Goal: Task Accomplishment & Management: Complete application form

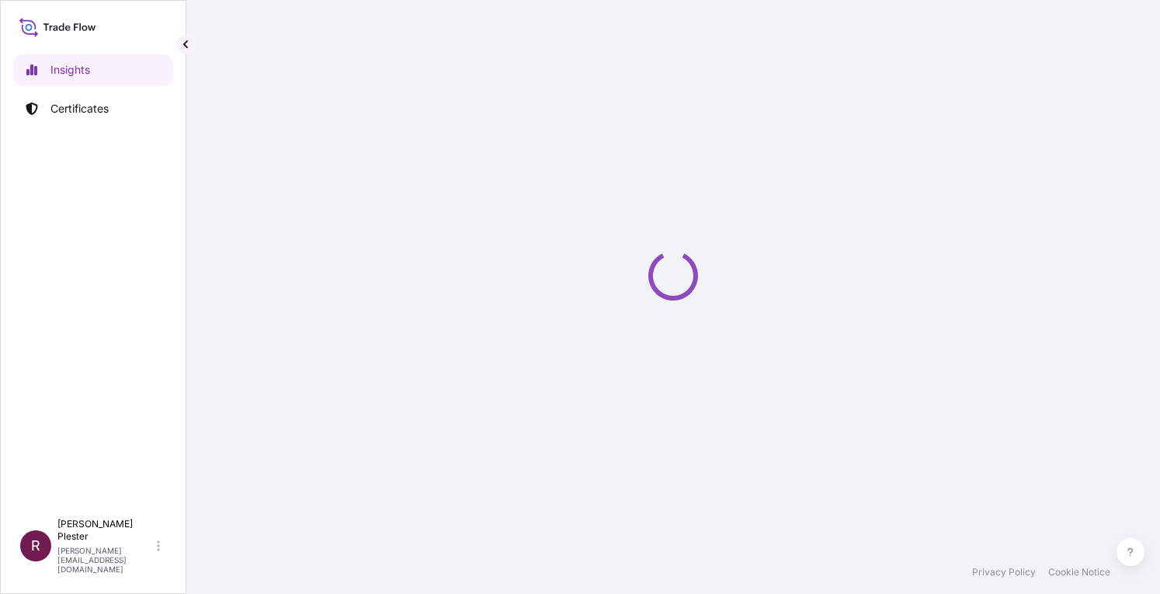
select select "2025"
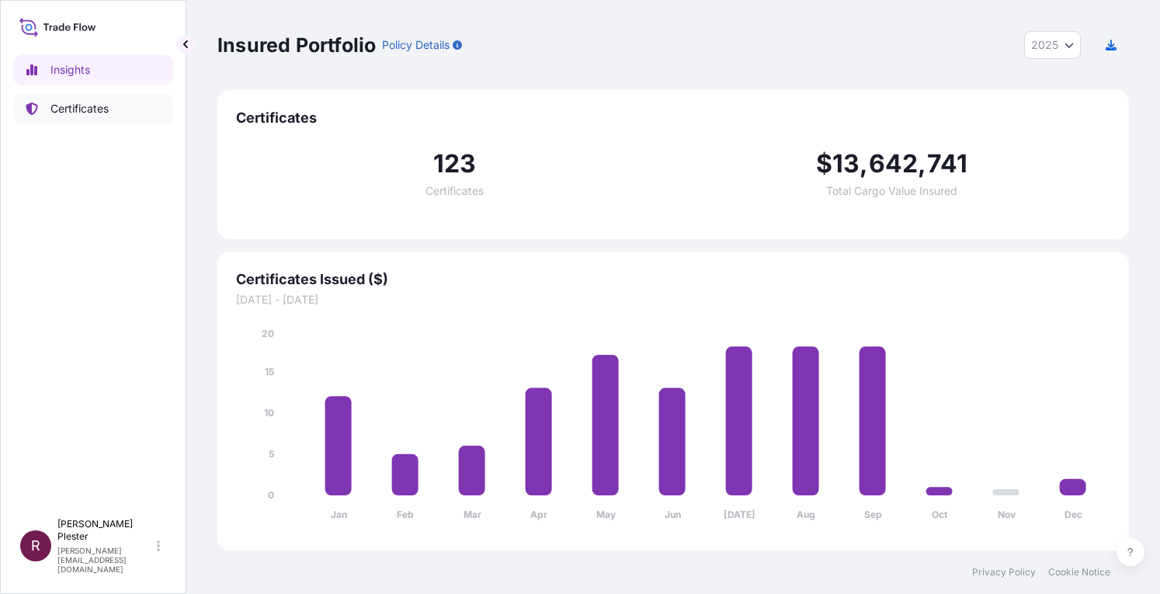
click at [89, 107] on p "Certificates" at bounding box center [79, 109] width 58 height 16
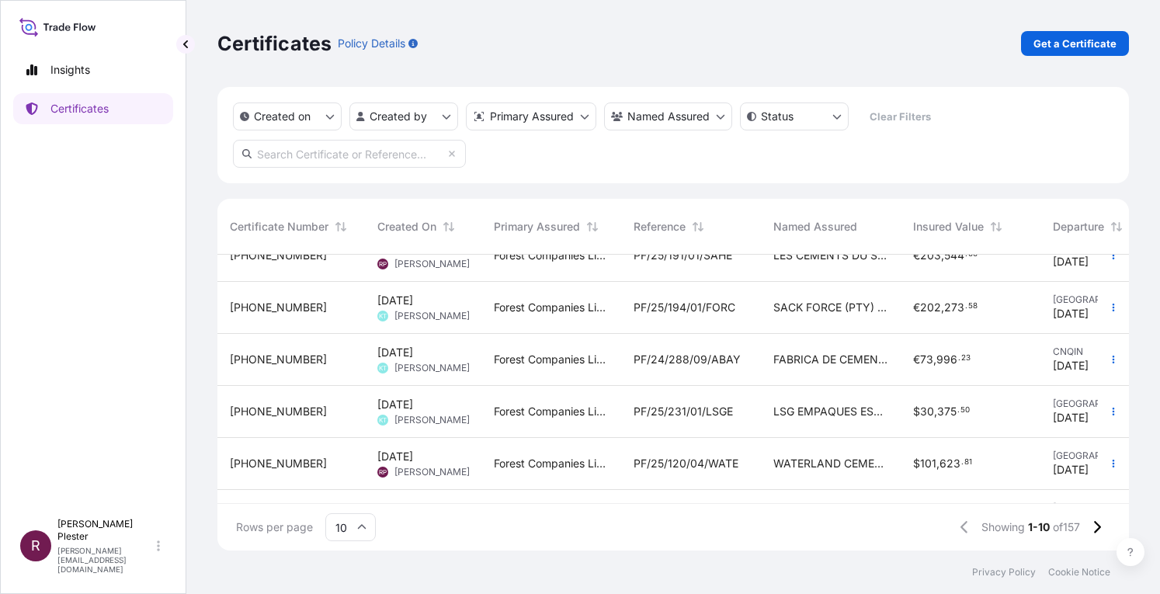
scroll to position [283, 0]
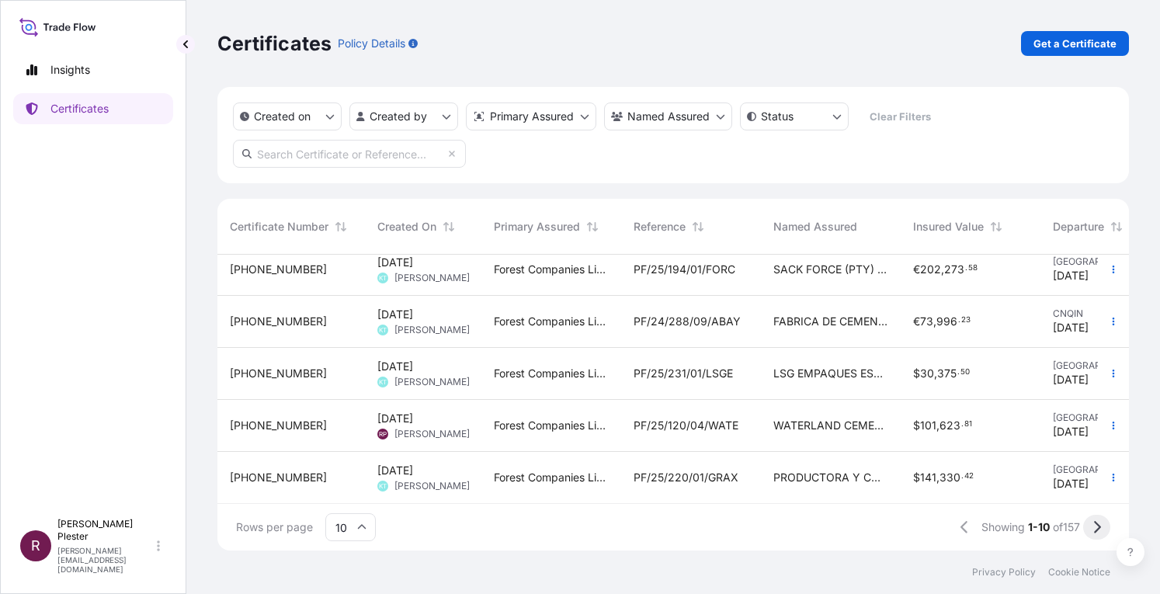
click at [1095, 529] on icon at bounding box center [1097, 527] width 9 height 14
click at [1090, 526] on button at bounding box center [1096, 527] width 27 height 25
click at [1092, 526] on button at bounding box center [1096, 527] width 27 height 25
click at [1091, 522] on button at bounding box center [1096, 527] width 27 height 25
click at [1097, 524] on icon at bounding box center [1097, 527] width 7 height 12
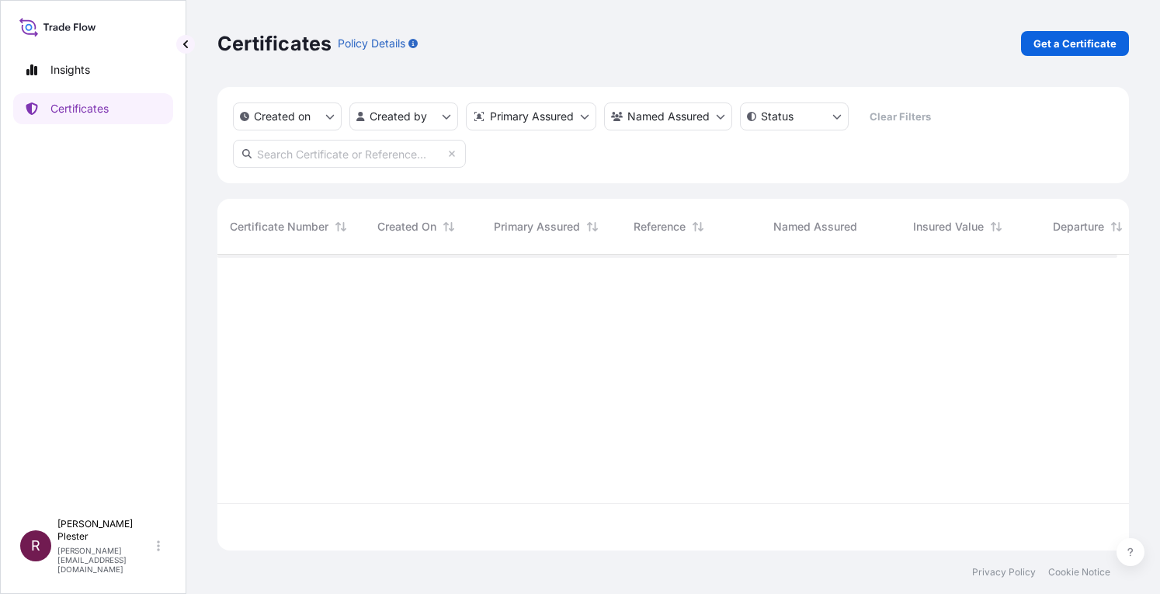
scroll to position [0, 0]
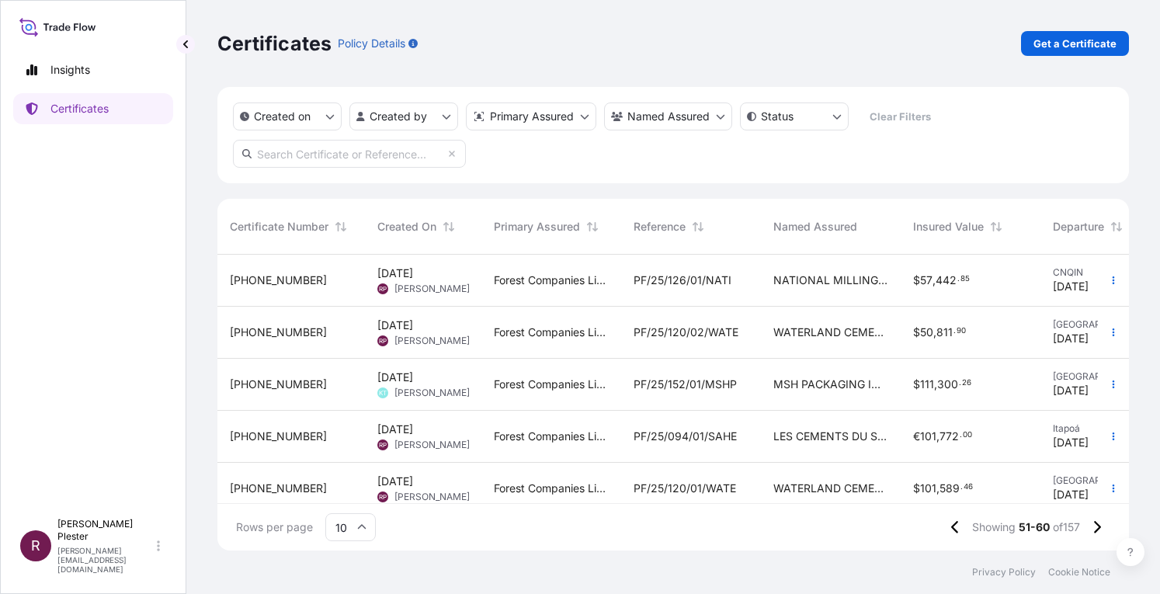
click at [702, 276] on span "PF/25/126/01/NATI" at bounding box center [683, 281] width 98 height 16
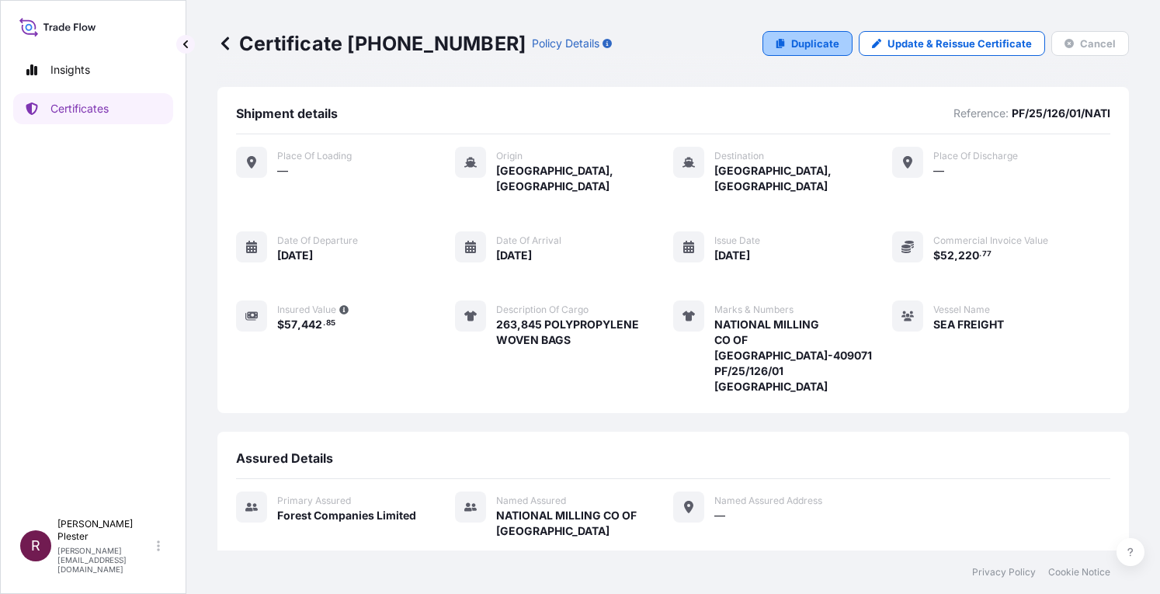
click at [805, 42] on p "Duplicate" at bounding box center [815, 44] width 48 height 16
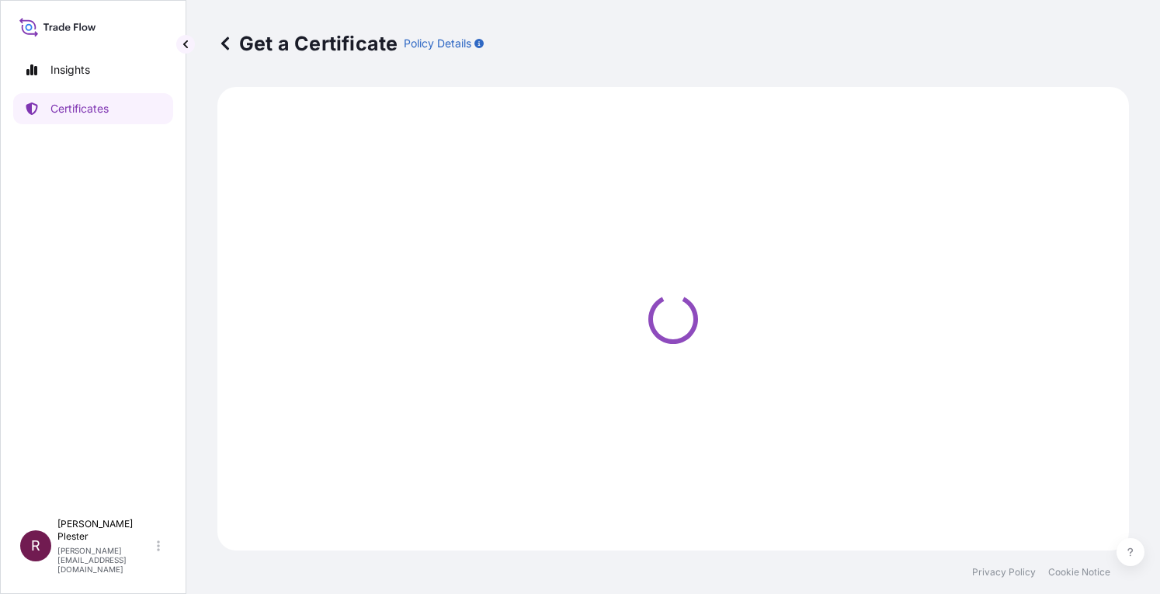
select select "Ocean Vessel"
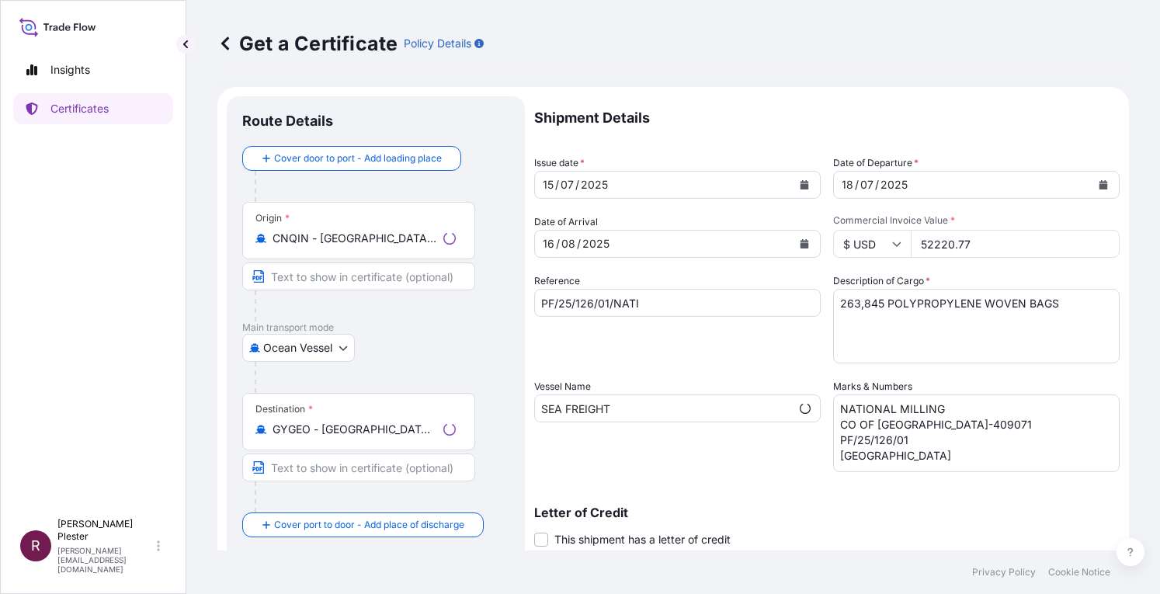
select select "31422"
click at [801, 181] on icon "Calendar" at bounding box center [805, 184] width 9 height 9
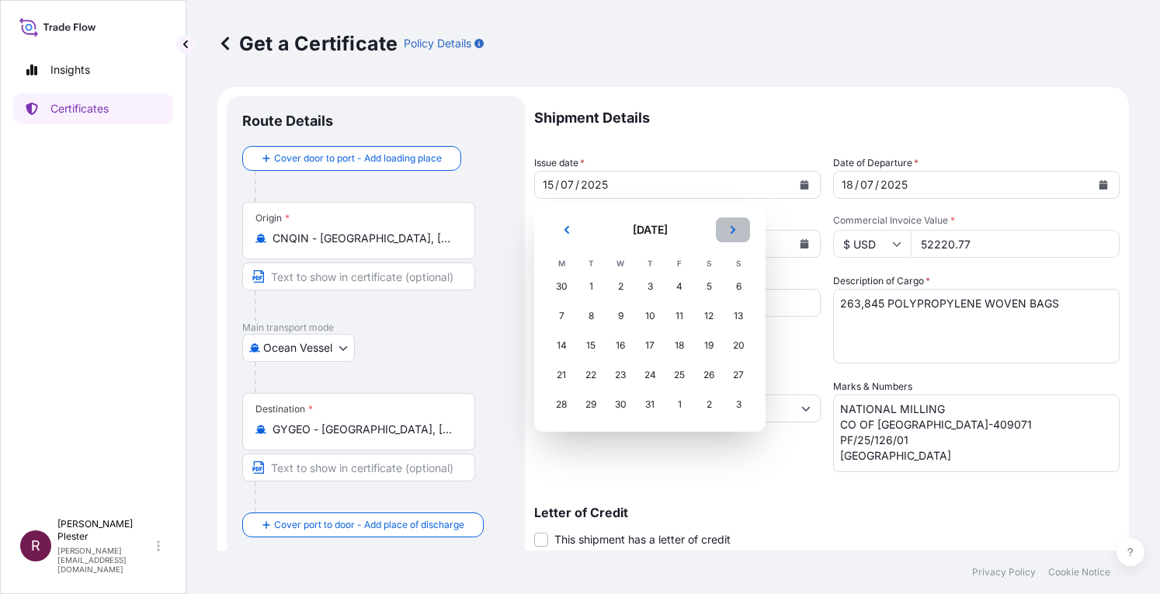
click at [735, 231] on icon "Next" at bounding box center [732, 229] width 9 height 9
click at [735, 230] on icon "Next" at bounding box center [732, 229] width 9 height 9
click at [738, 322] on div "12" at bounding box center [739, 316] width 28 height 28
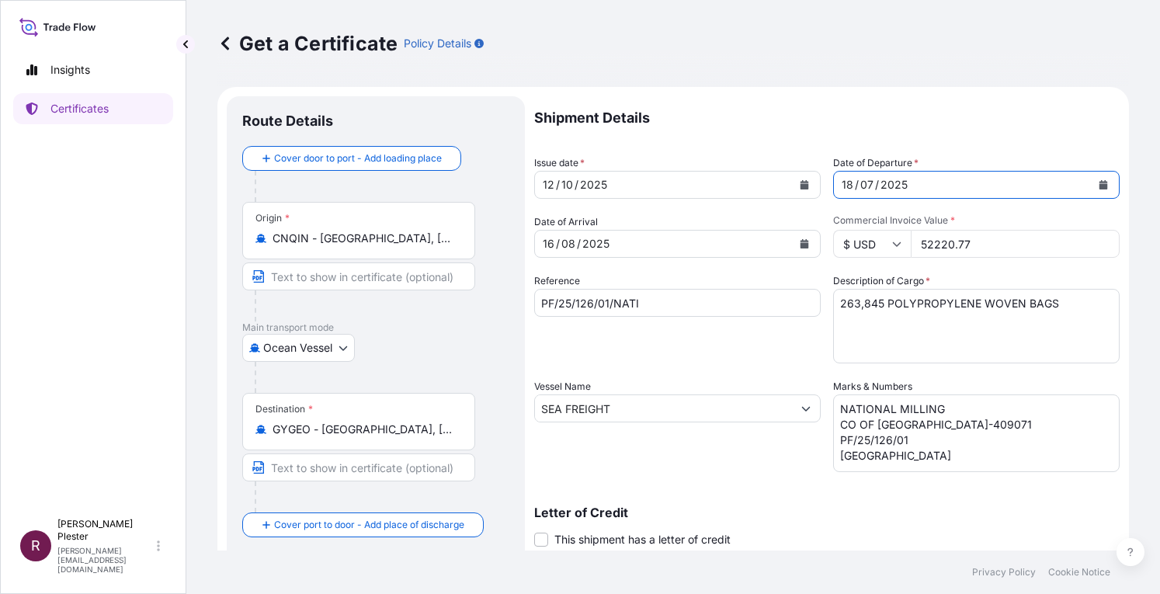
click at [1100, 186] on icon "Calendar" at bounding box center [1104, 184] width 9 height 9
click at [801, 242] on icon "Calendar" at bounding box center [805, 243] width 9 height 9
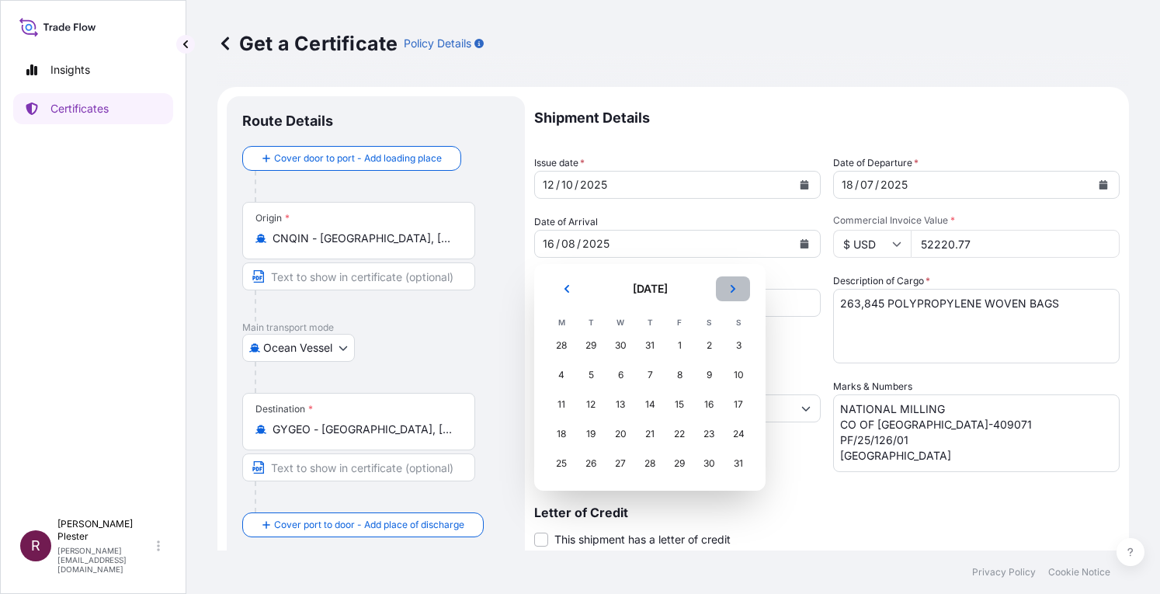
click at [735, 288] on icon "Next" at bounding box center [733, 289] width 5 height 8
click at [652, 403] on div "13" at bounding box center [650, 405] width 28 height 28
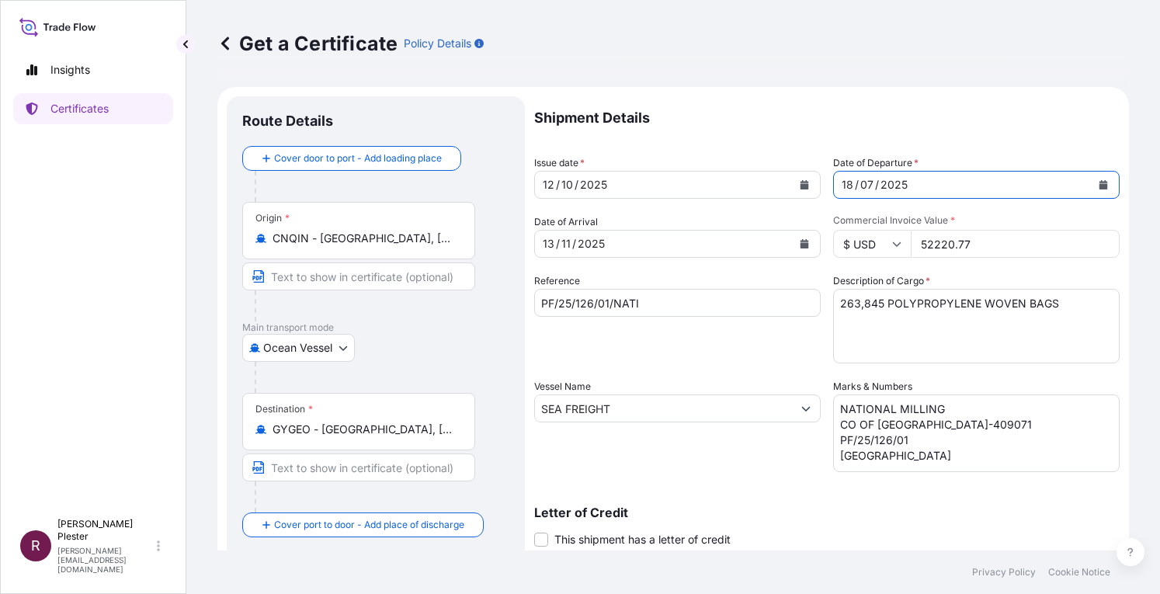
click at [1099, 184] on icon "Calendar" at bounding box center [1103, 184] width 9 height 9
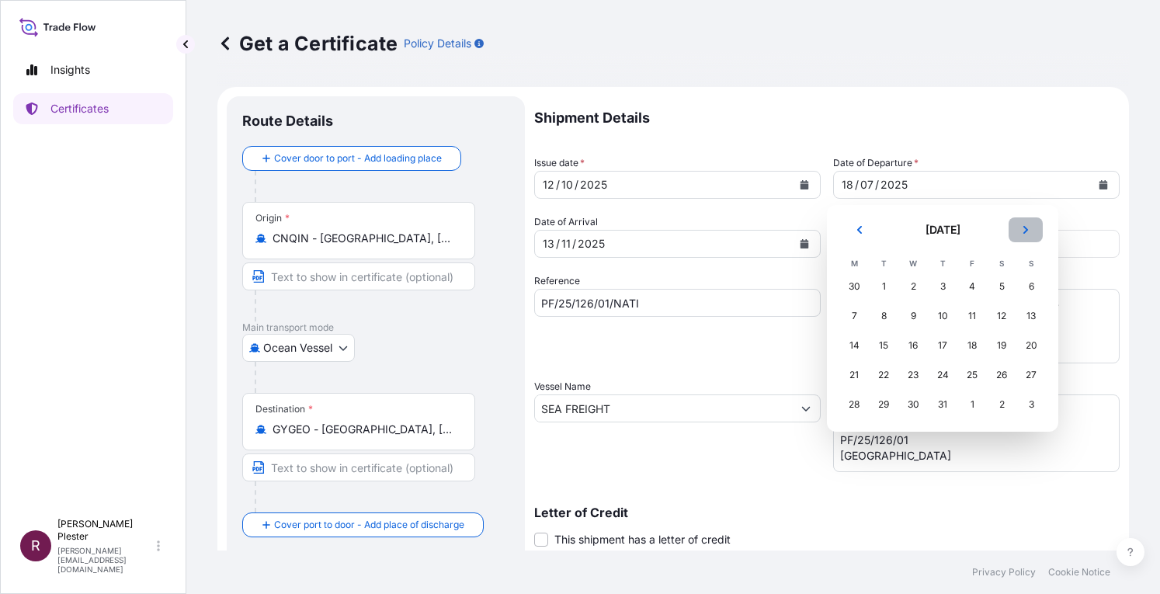
click at [1030, 231] on icon "Next" at bounding box center [1025, 229] width 9 height 9
click at [1031, 316] on div "12" at bounding box center [1031, 316] width 28 height 28
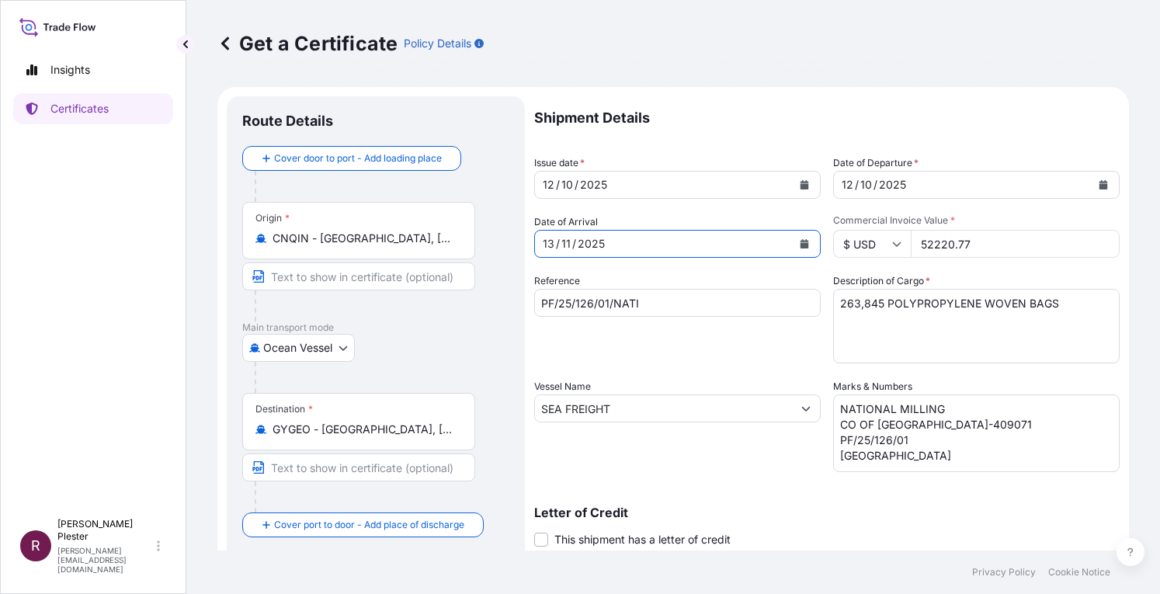
click at [793, 241] on button "Calendar" at bounding box center [804, 243] width 25 height 25
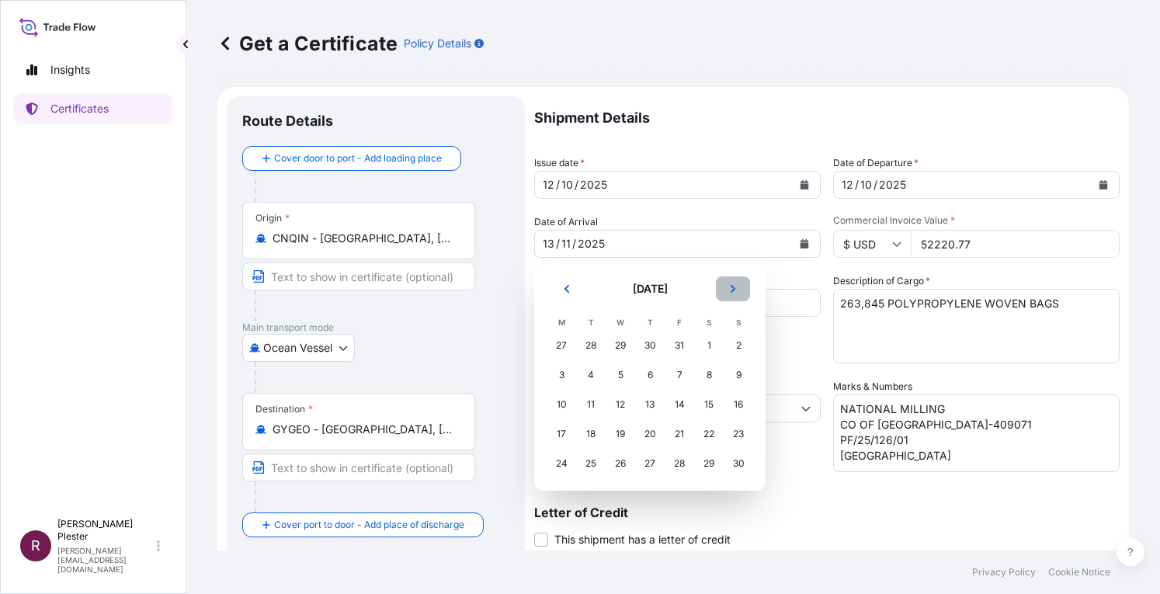
click at [731, 290] on icon "Next" at bounding box center [732, 288] width 9 height 9
click at [557, 400] on div "15" at bounding box center [562, 405] width 28 height 28
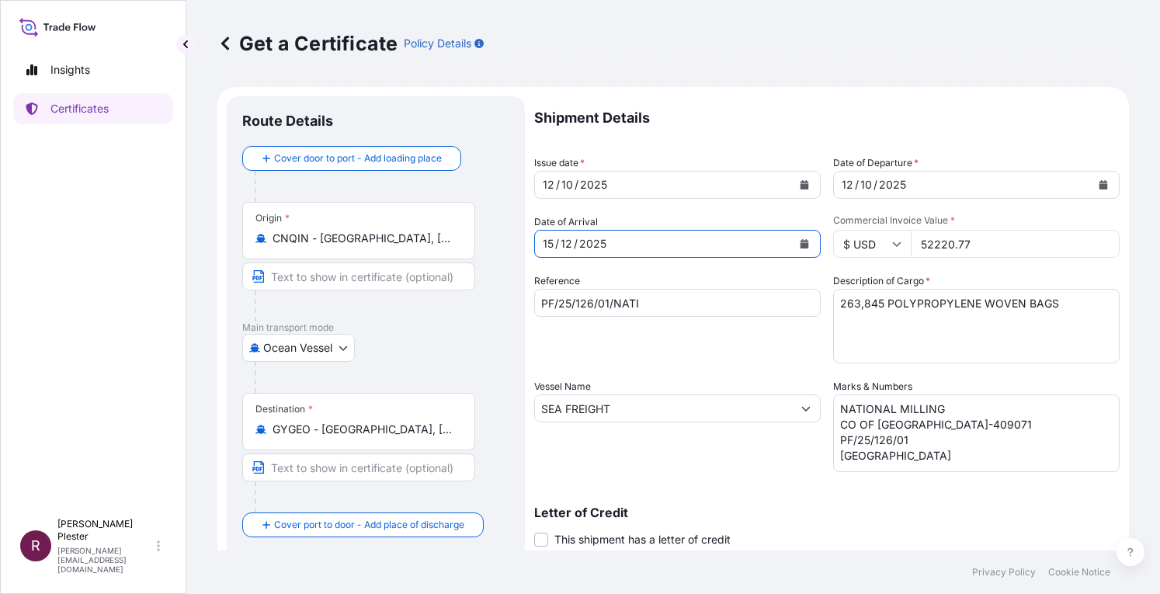
click at [590, 303] on input "PF/25/126/01/NATI" at bounding box center [677, 303] width 287 height 28
type input "PF/25/212/01/NATI"
click at [1059, 310] on textarea "263,845 POLYPROPYLENE WOVEN BAGS" at bounding box center [976, 326] width 287 height 75
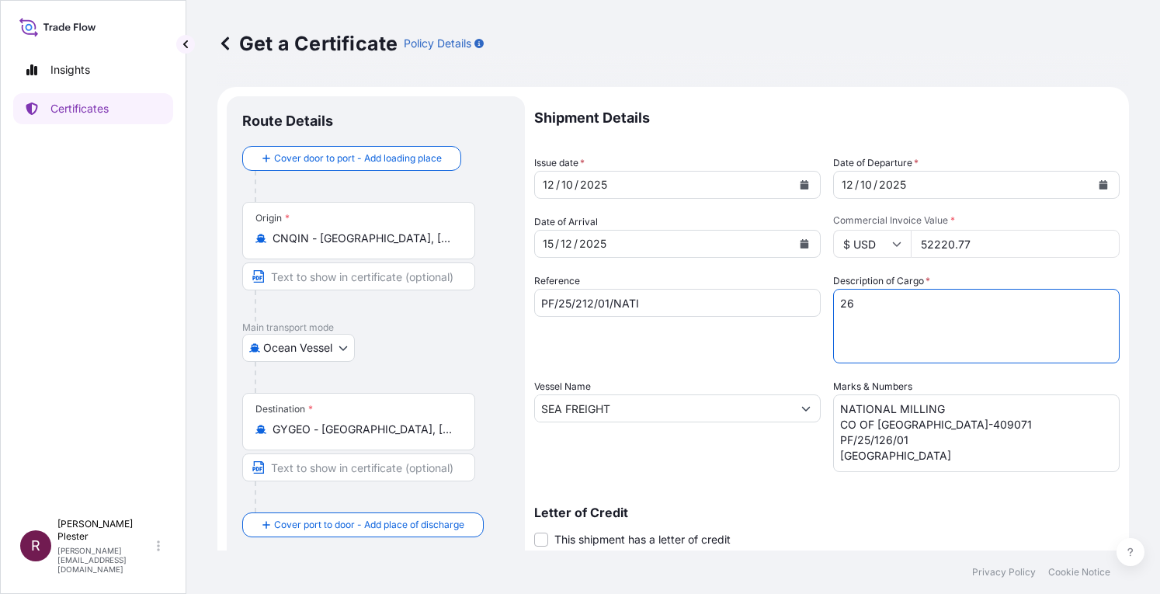
type textarea "2"
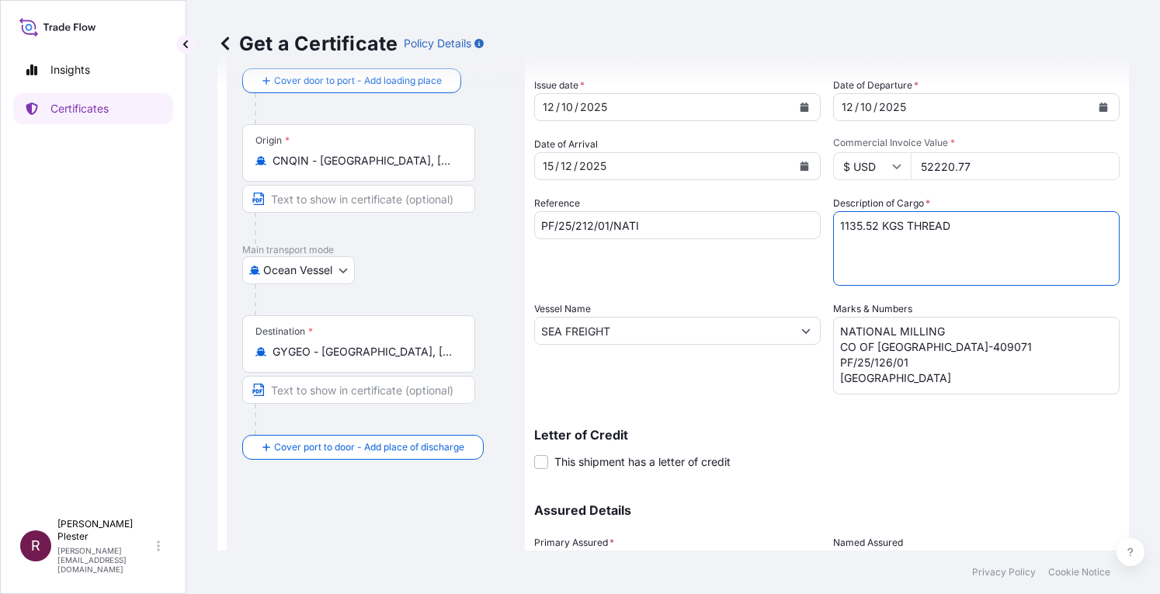
type textarea "1135.52 KGS THREAD"
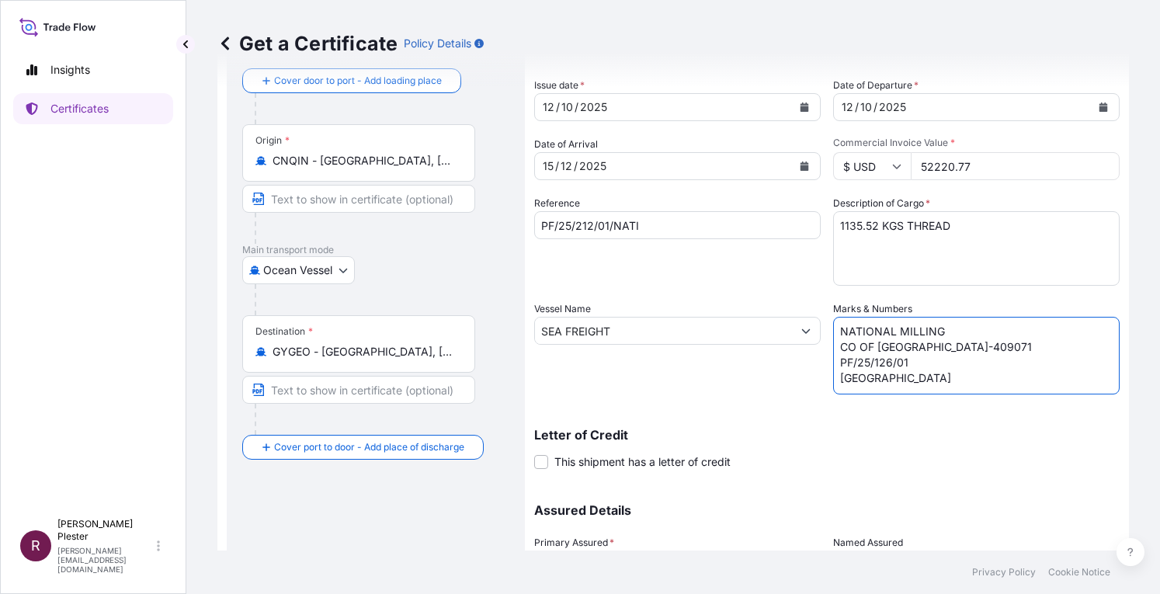
click at [922, 344] on textarea "NATIONAL MILLING CO OF [GEOGRAPHIC_DATA]-409071 PF/25/126/01 [GEOGRAPHIC_DATA]" at bounding box center [976, 356] width 287 height 78
click at [939, 327] on textarea "NATIONAL MILLING CO OF [GEOGRAPHIC_DATA]-409071 PF/25/126/01 [GEOGRAPHIC_DATA]" at bounding box center [976, 356] width 287 height 78
click at [909, 340] on textarea "NATIONAL MILLING CO OF [GEOGRAPHIC_DATA]-409071 PF/25/126/01 [GEOGRAPHIC_DATA]" at bounding box center [976, 356] width 287 height 78
click at [884, 366] on textarea "NATIONAL MILLING CO OF [GEOGRAPHIC_DATA]-409071 PF/25/126/01 [GEOGRAPHIC_DATA]" at bounding box center [976, 356] width 287 height 78
click at [927, 364] on textarea "NATIONAL MILLING CO OF [GEOGRAPHIC_DATA]-409071 PF/25/126/01 [GEOGRAPHIC_DATA]" at bounding box center [976, 356] width 287 height 78
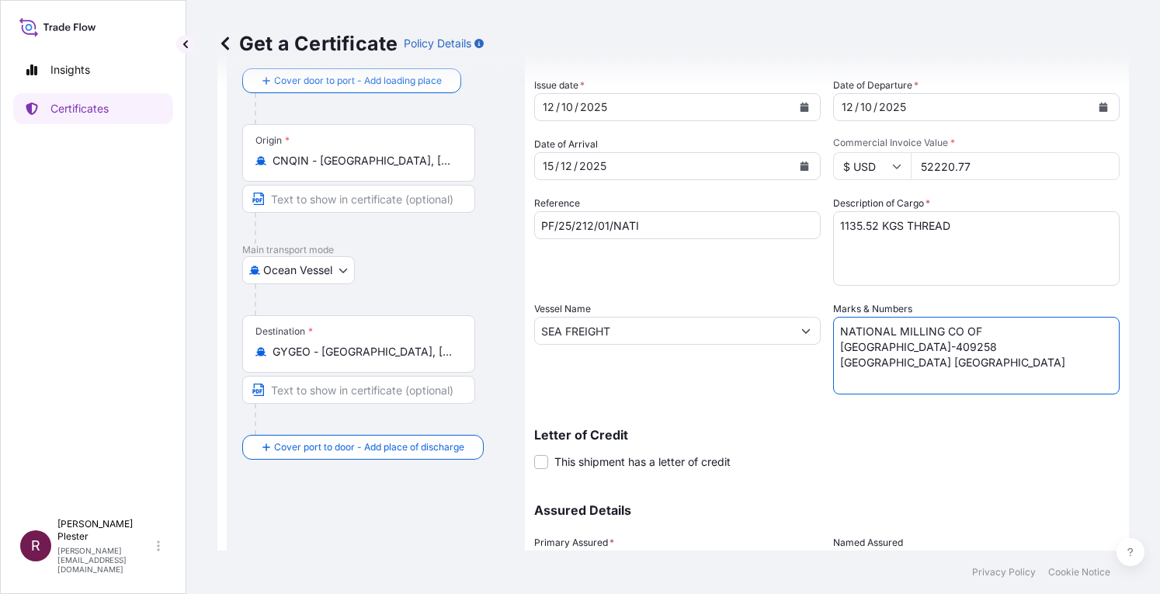
type textarea "NATIONAL MILLING CO OF [GEOGRAPHIC_DATA]-409258 [GEOGRAPHIC_DATA] [GEOGRAPHIC_D…"
click at [986, 175] on input "52220.77" at bounding box center [1015, 166] width 209 height 28
click at [921, 168] on input "52220.77" at bounding box center [1015, 166] width 209 height 28
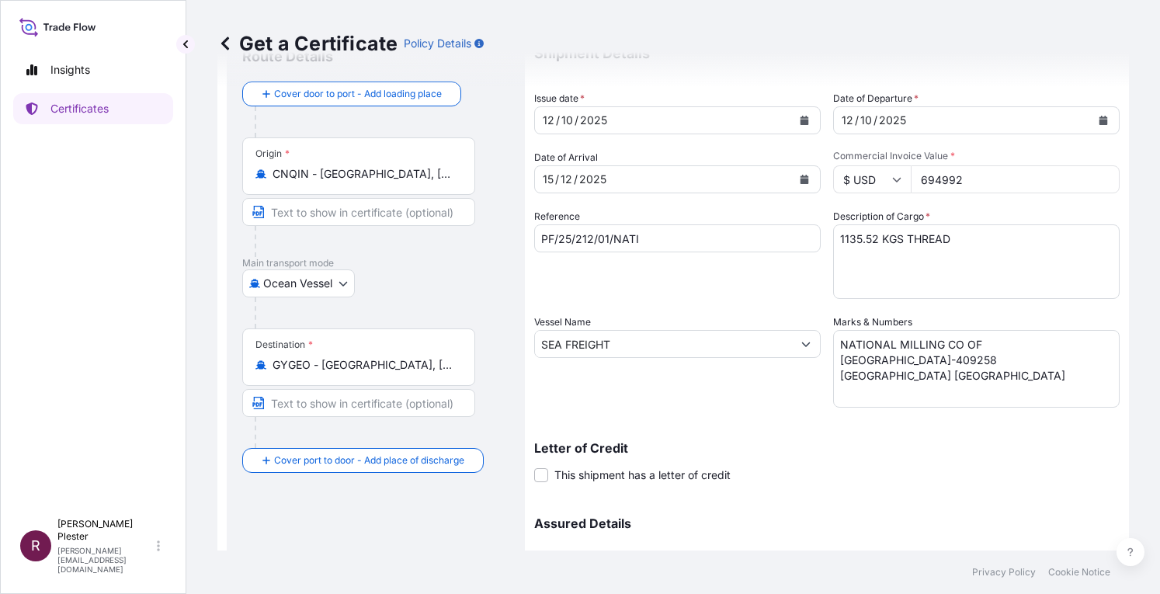
scroll to position [0, 0]
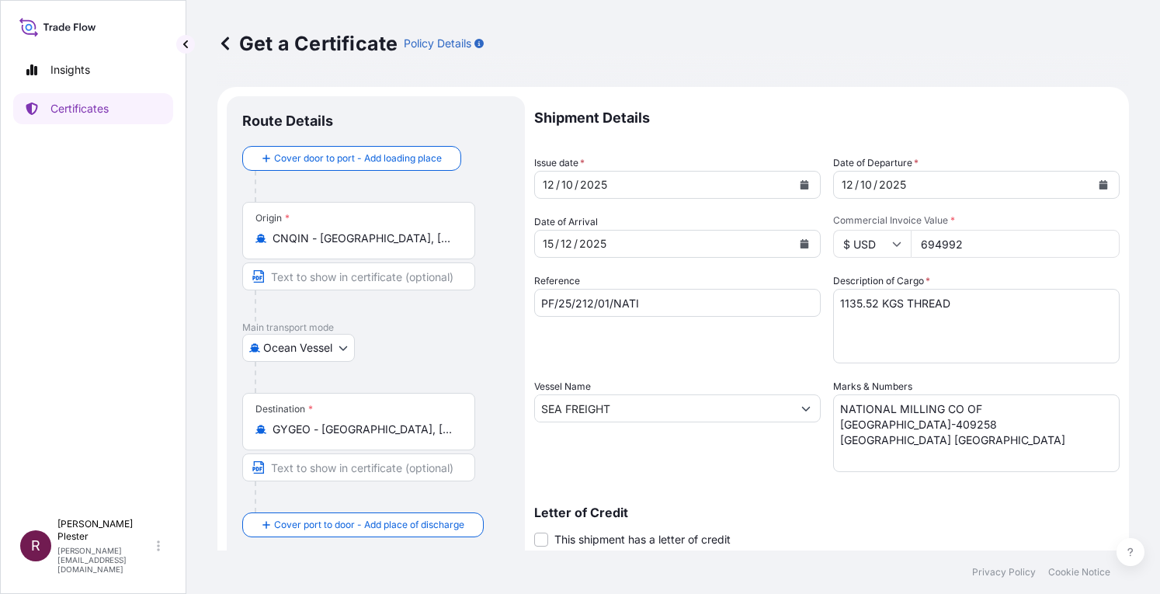
click at [945, 239] on input "694992" at bounding box center [1015, 244] width 209 height 28
type input "6949.92"
click at [753, 347] on div "Reference PF/25/212/01/NATI" at bounding box center [677, 318] width 287 height 90
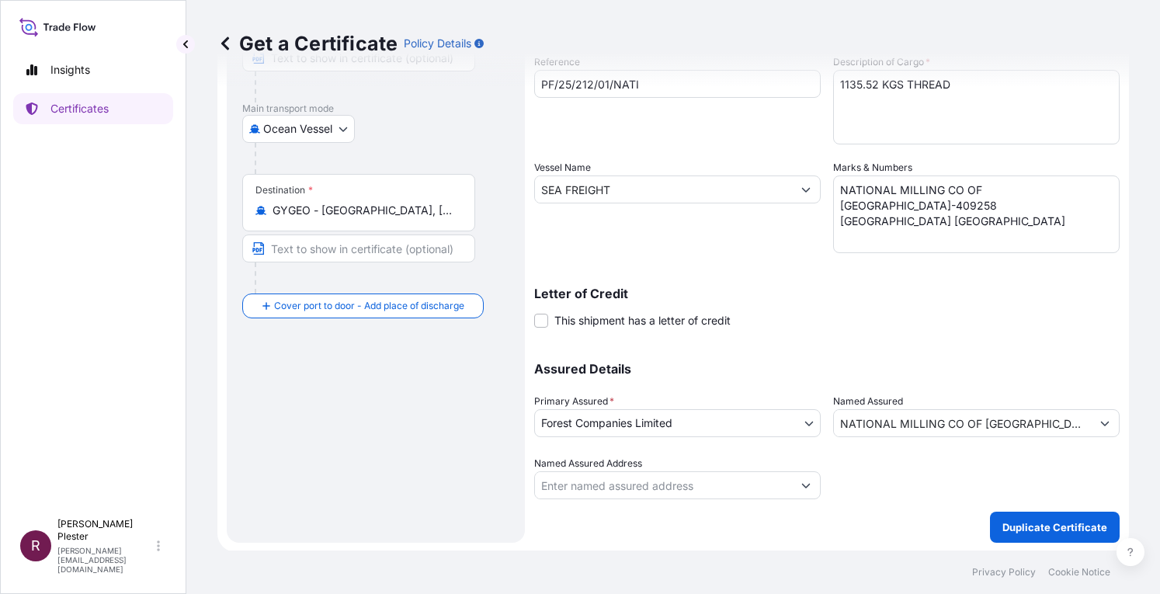
scroll to position [220, 0]
click at [990, 523] on button "Duplicate Certificate" at bounding box center [1055, 526] width 130 height 31
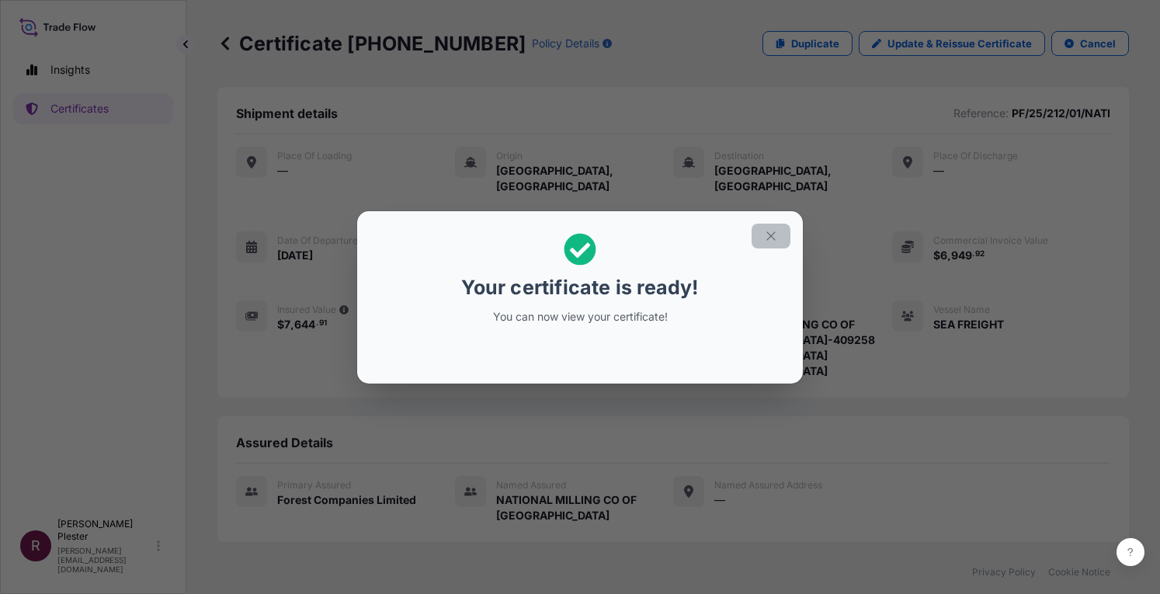
click at [769, 231] on icon "button" at bounding box center [771, 236] width 14 height 14
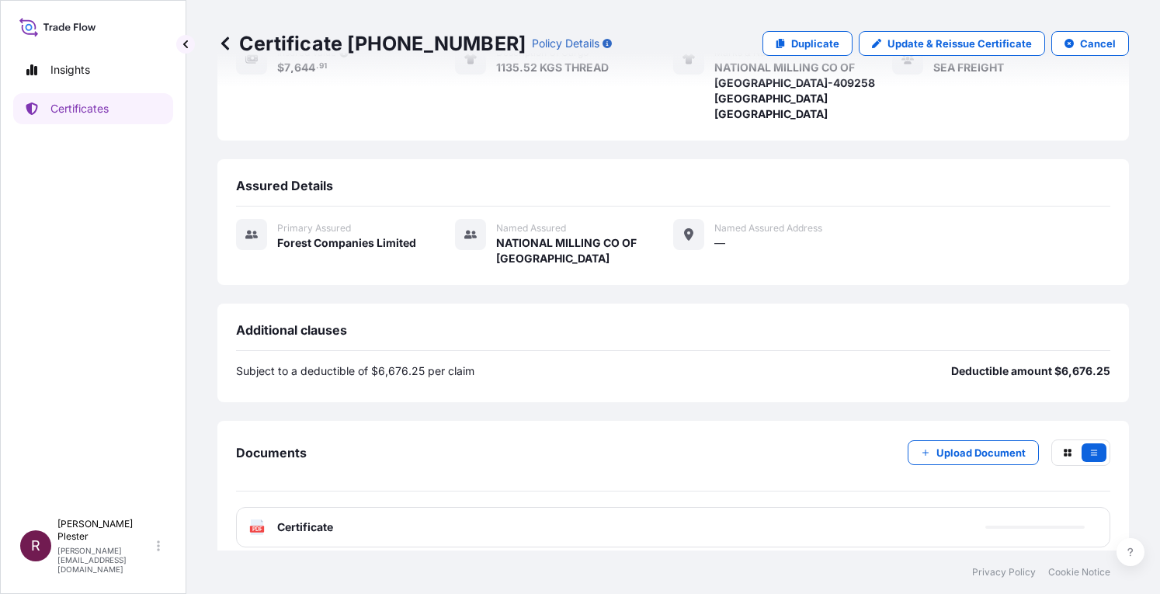
scroll to position [269, 0]
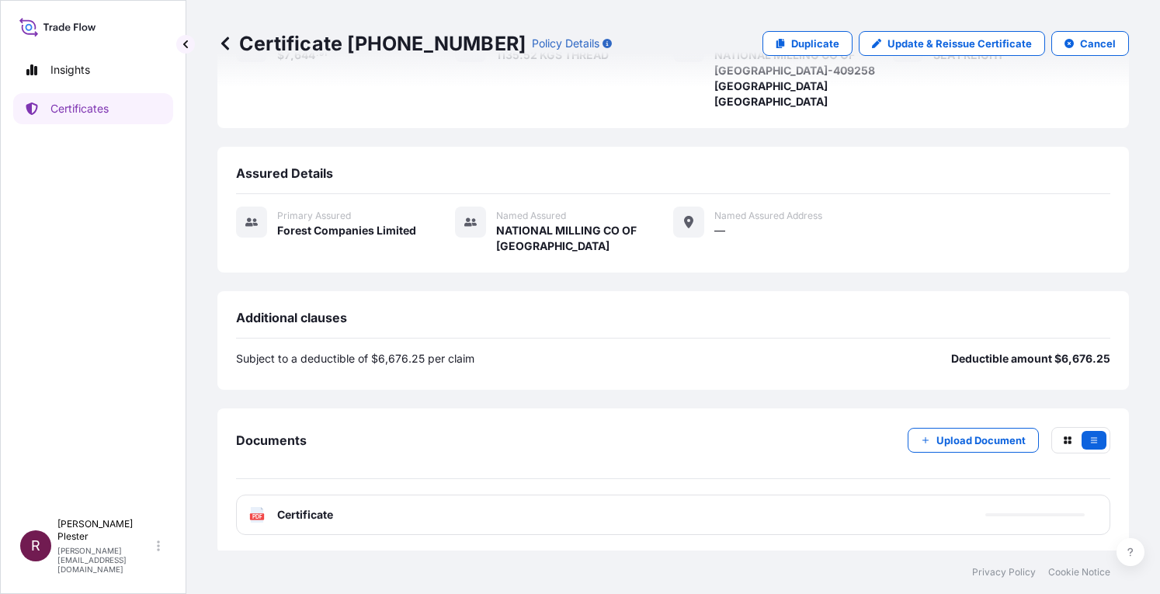
click at [292, 515] on span "Certificate" at bounding box center [305, 515] width 56 height 16
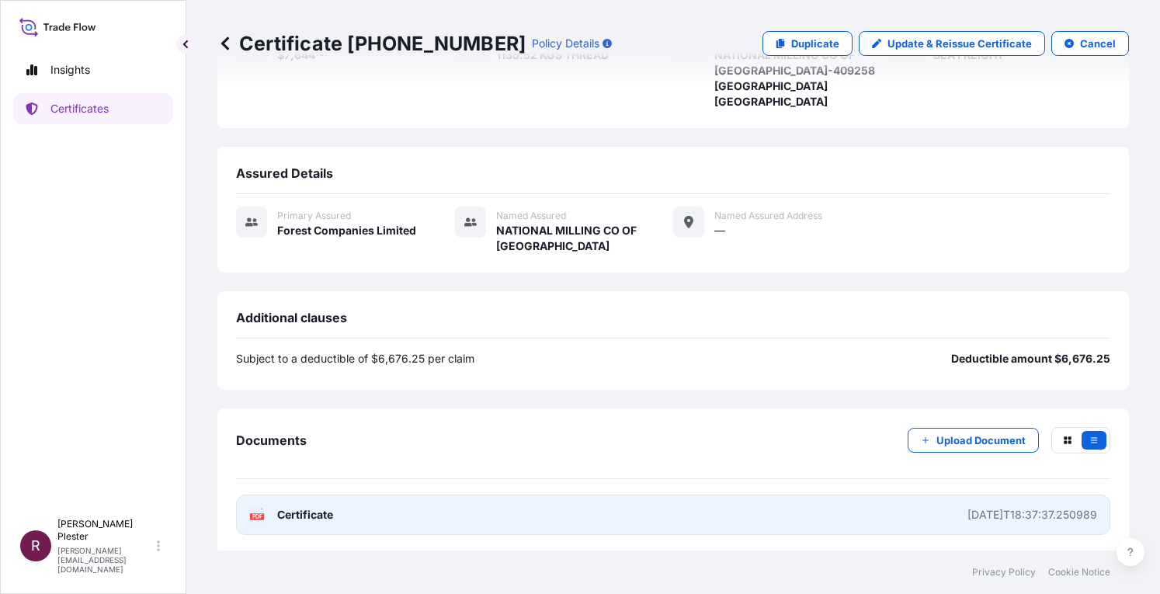
click at [255, 507] on icon at bounding box center [257, 515] width 13 height 16
